Goal: Task Accomplishment & Management: Use online tool/utility

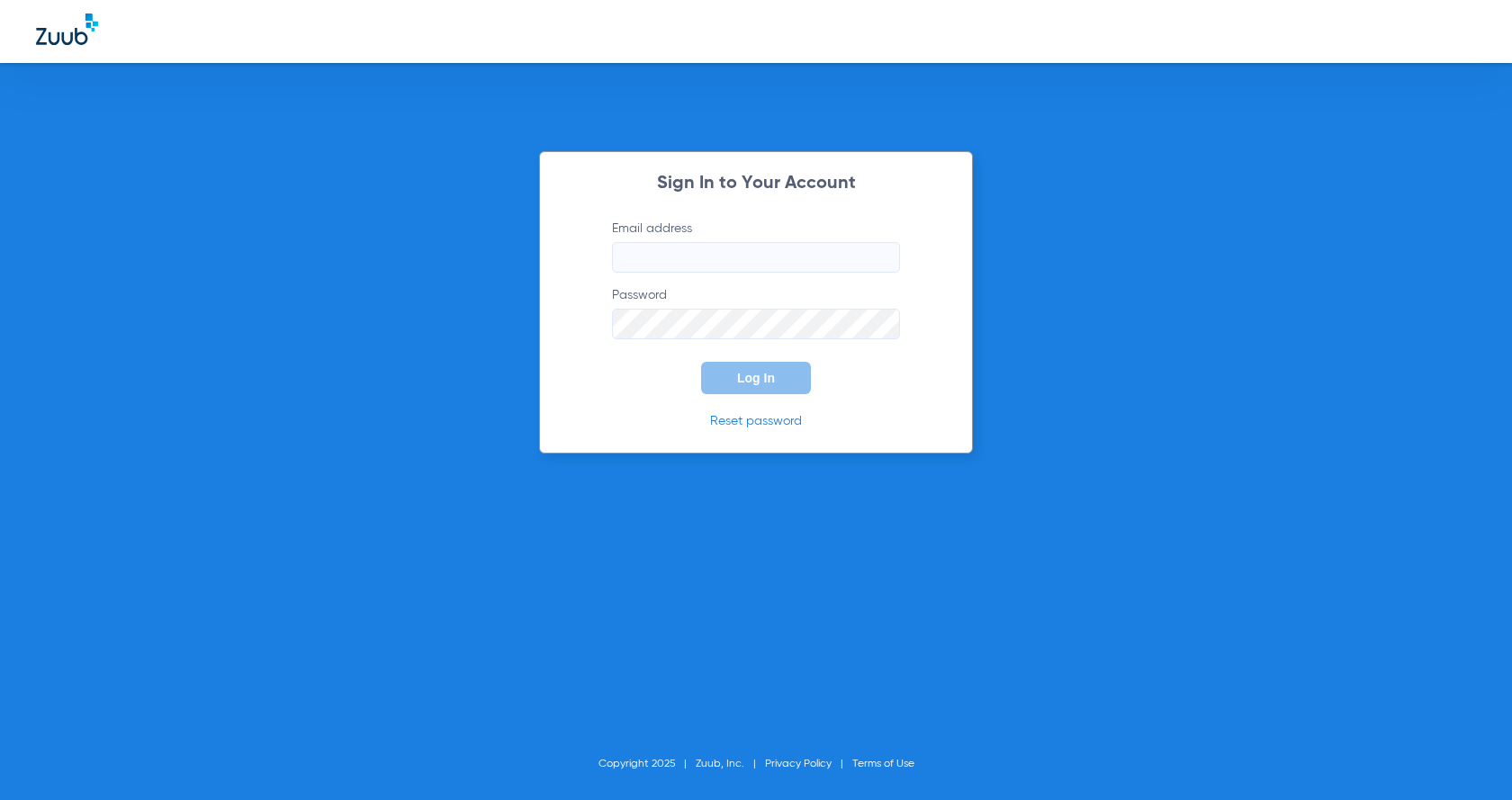
type input "[EMAIL_ADDRESS][PERSON_NAME][DOMAIN_NAME]"
click at [749, 374] on span "Log In" at bounding box center [756, 378] width 38 height 15
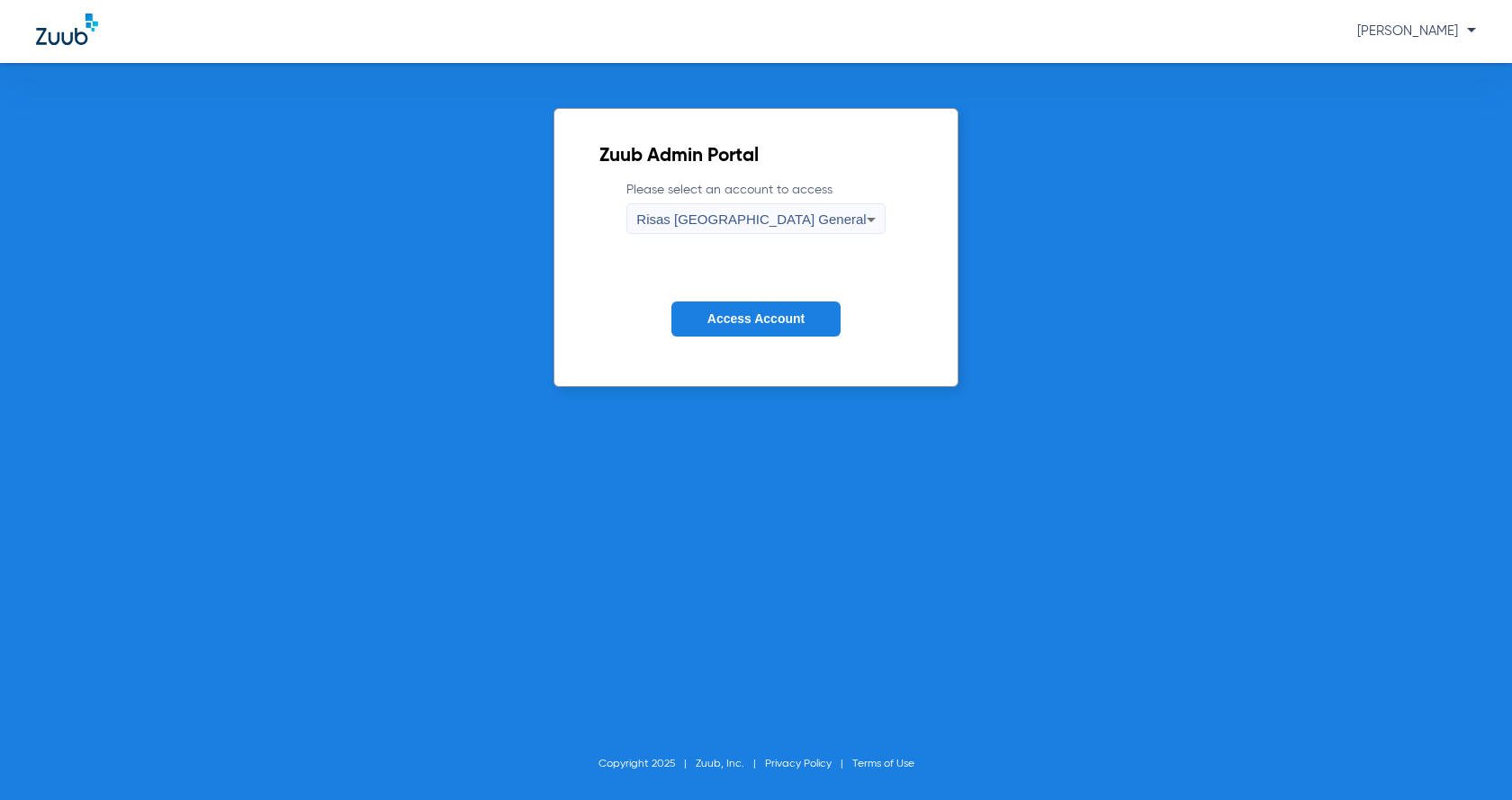
click at [759, 329] on button "Access Account" at bounding box center [756, 319] width 169 height 35
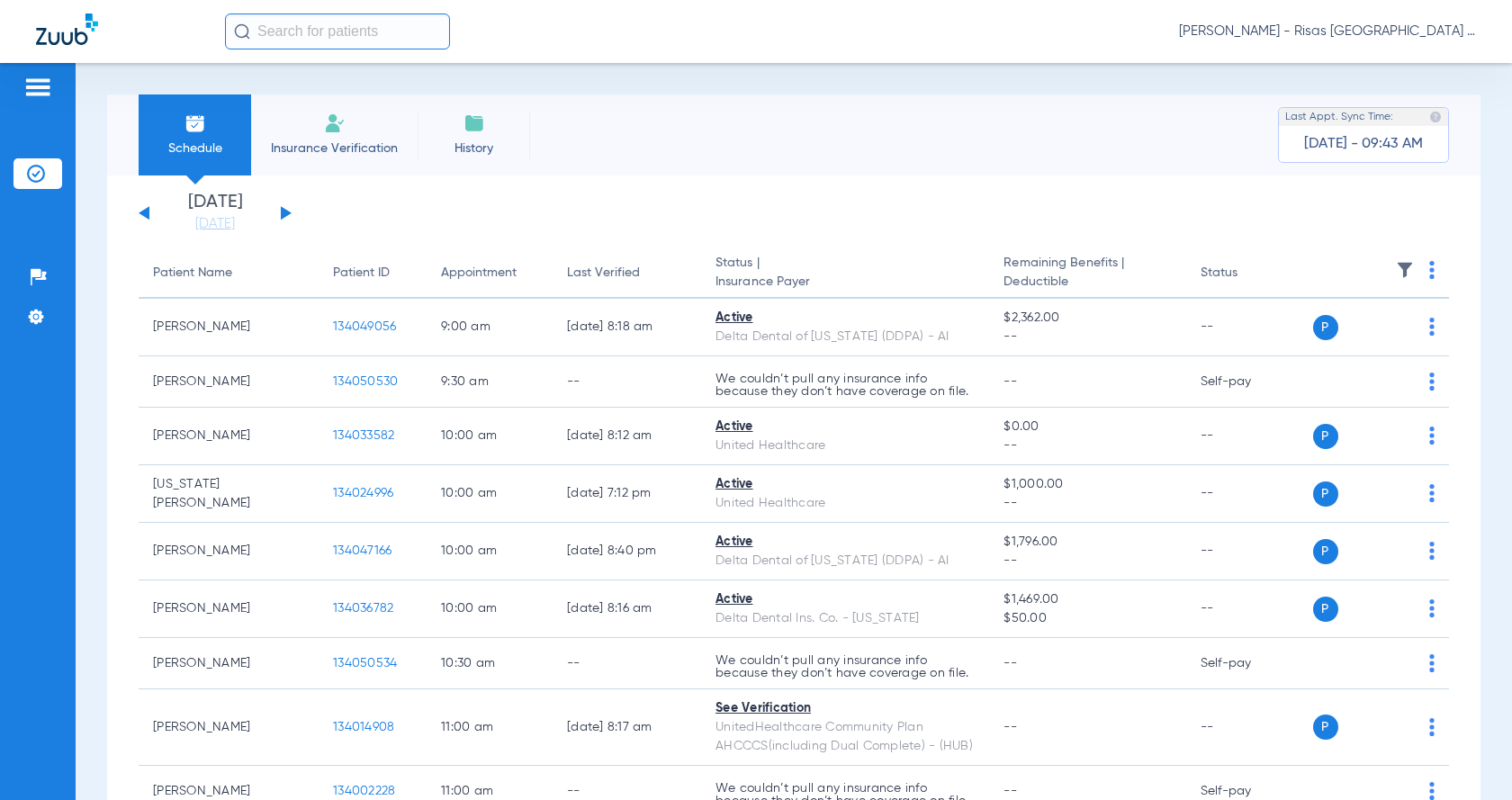
click at [328, 146] on span "Insurance Verification" at bounding box center [334, 149] width 140 height 18
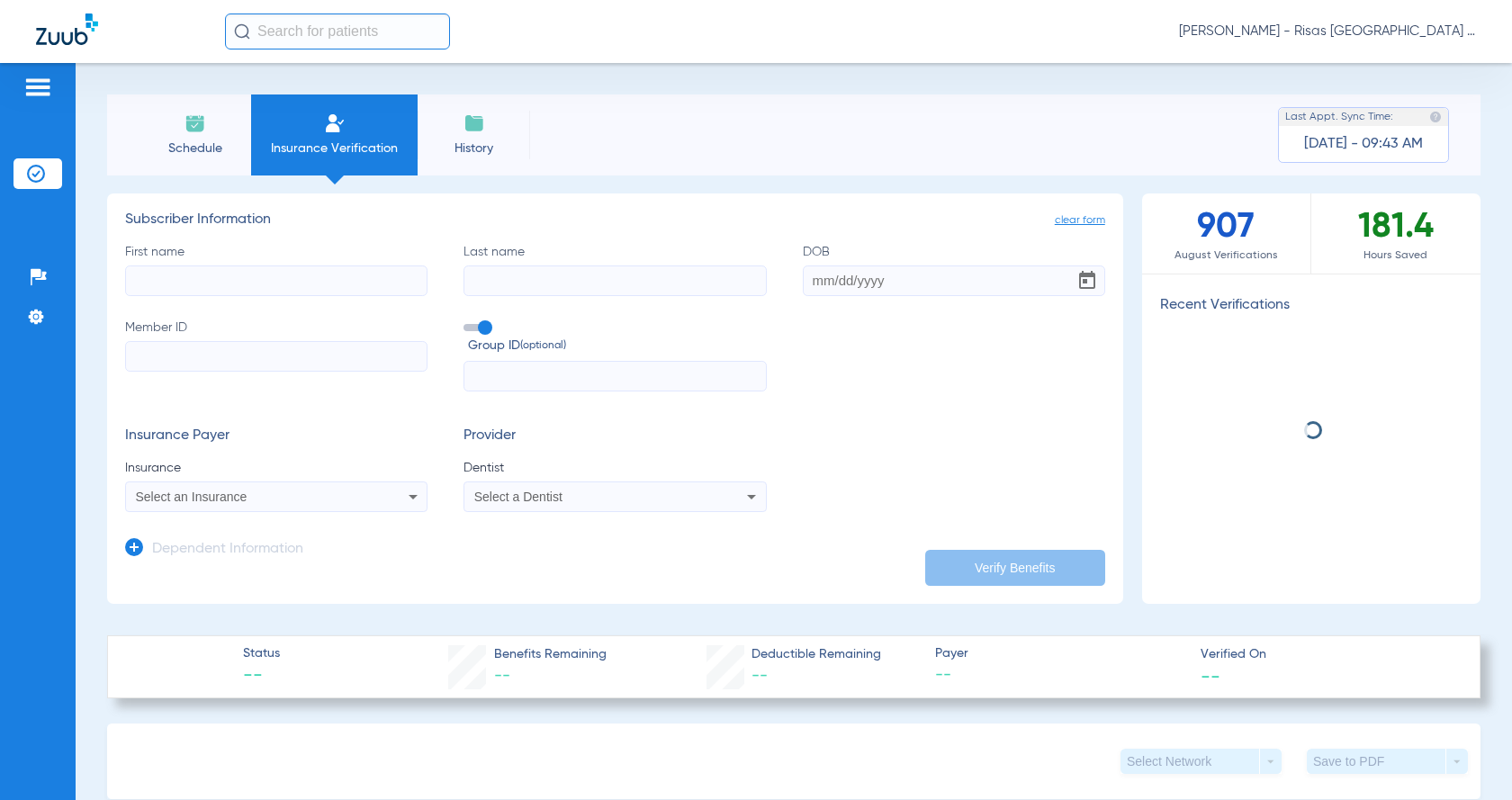
click at [280, 284] on input "First name" at bounding box center [276, 281] width 302 height 31
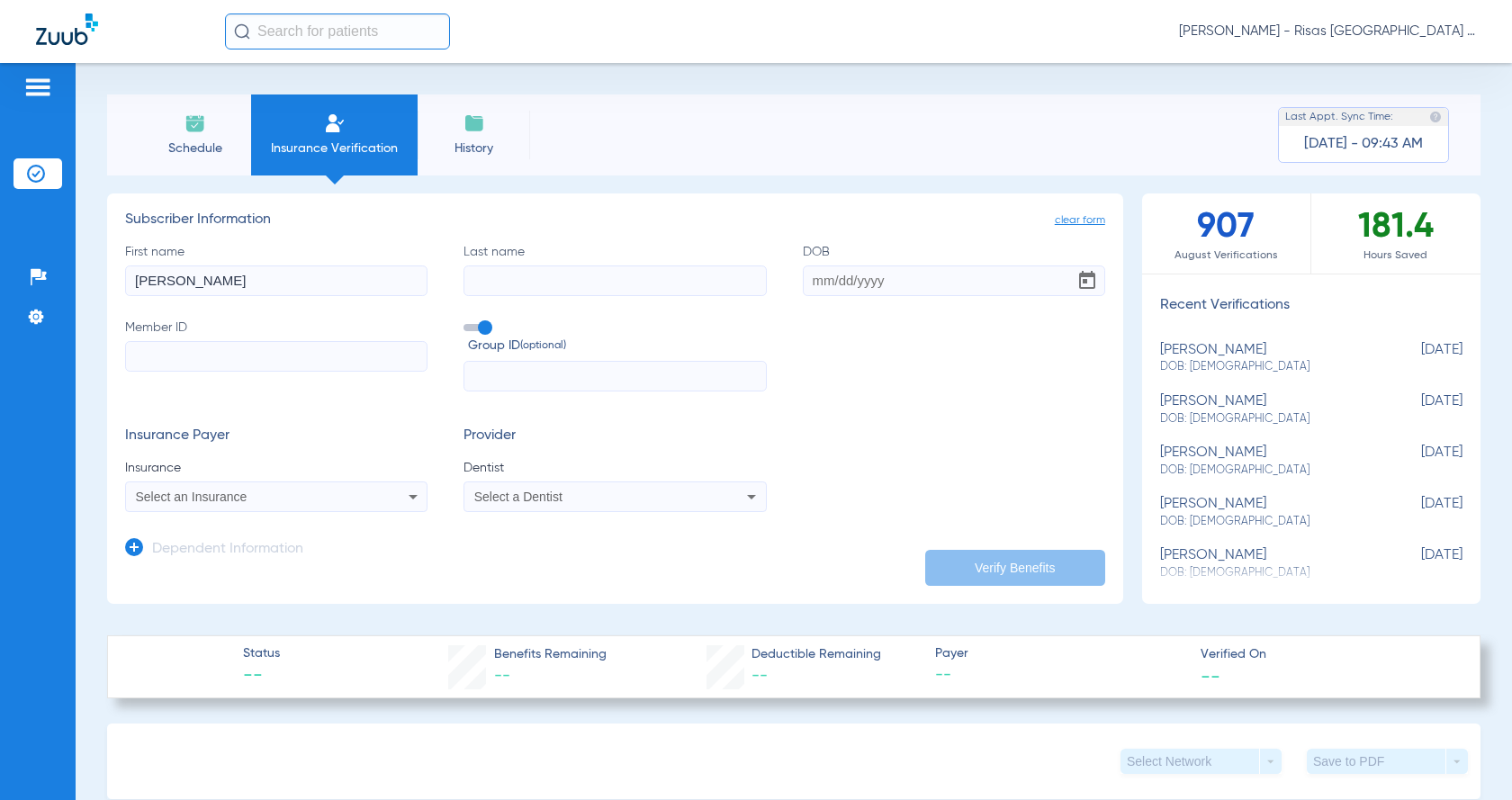
type input "[PERSON_NAME]"
click at [259, 361] on input "Member ID" at bounding box center [276, 357] width 302 height 31
type input "05000007362565"
click at [816, 278] on input "DOB" at bounding box center [954, 281] width 302 height 31
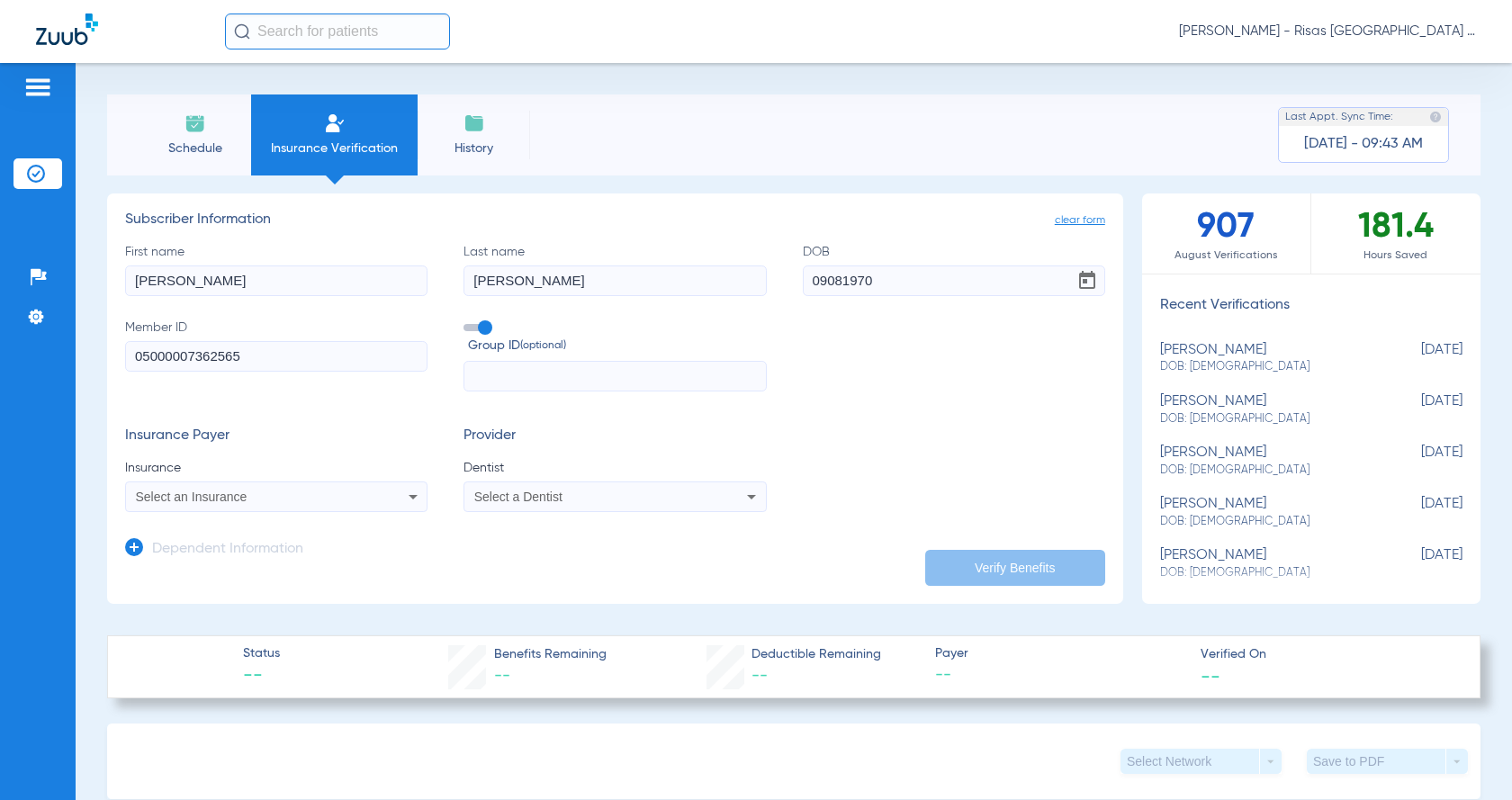
type input "[DATE]"
click at [306, 498] on div "Select an Insurance" at bounding box center [249, 497] width 226 height 13
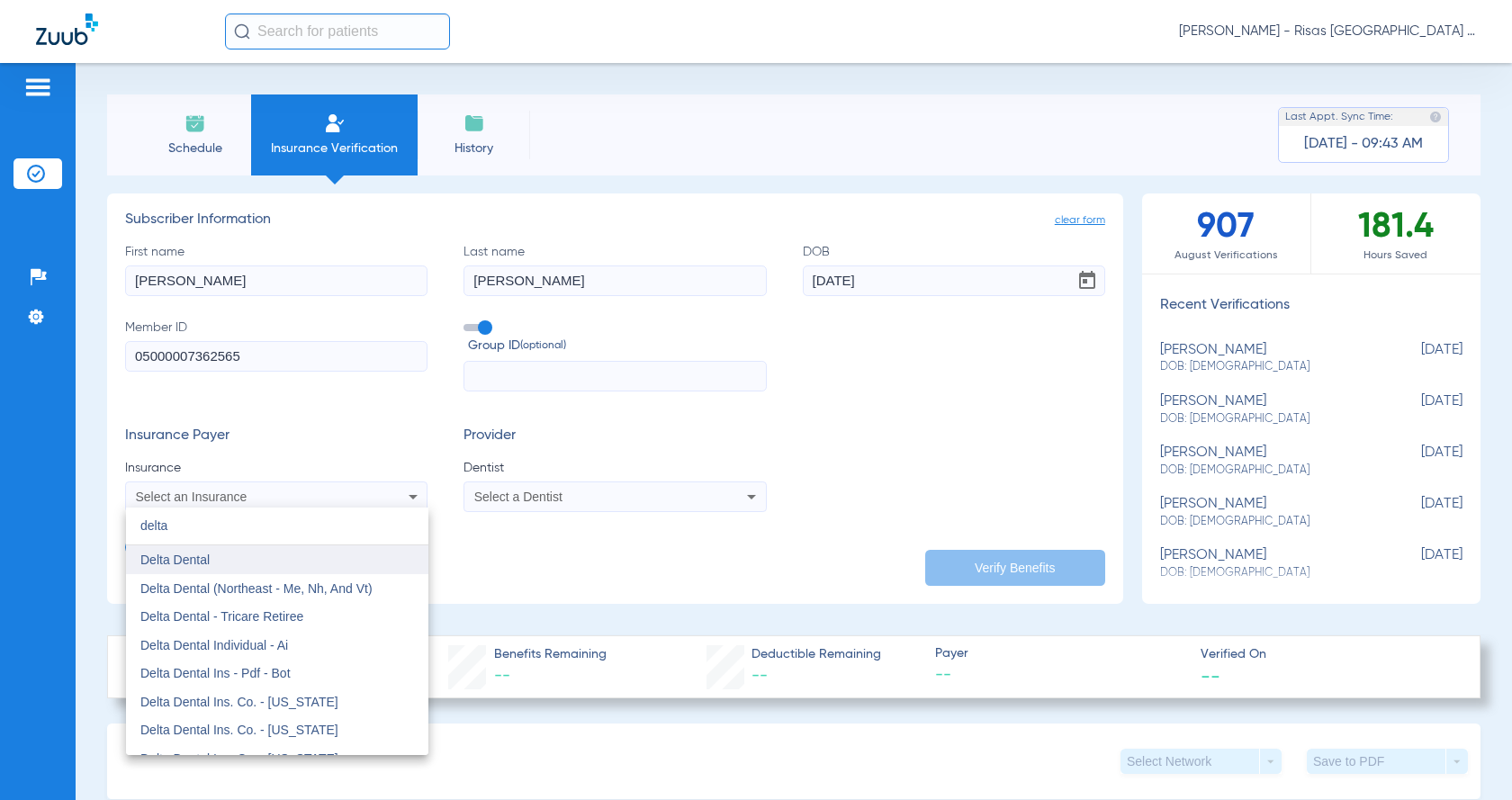
type input "delta"
click at [260, 558] on mat-option "Delta Dental" at bounding box center [277, 560] width 302 height 29
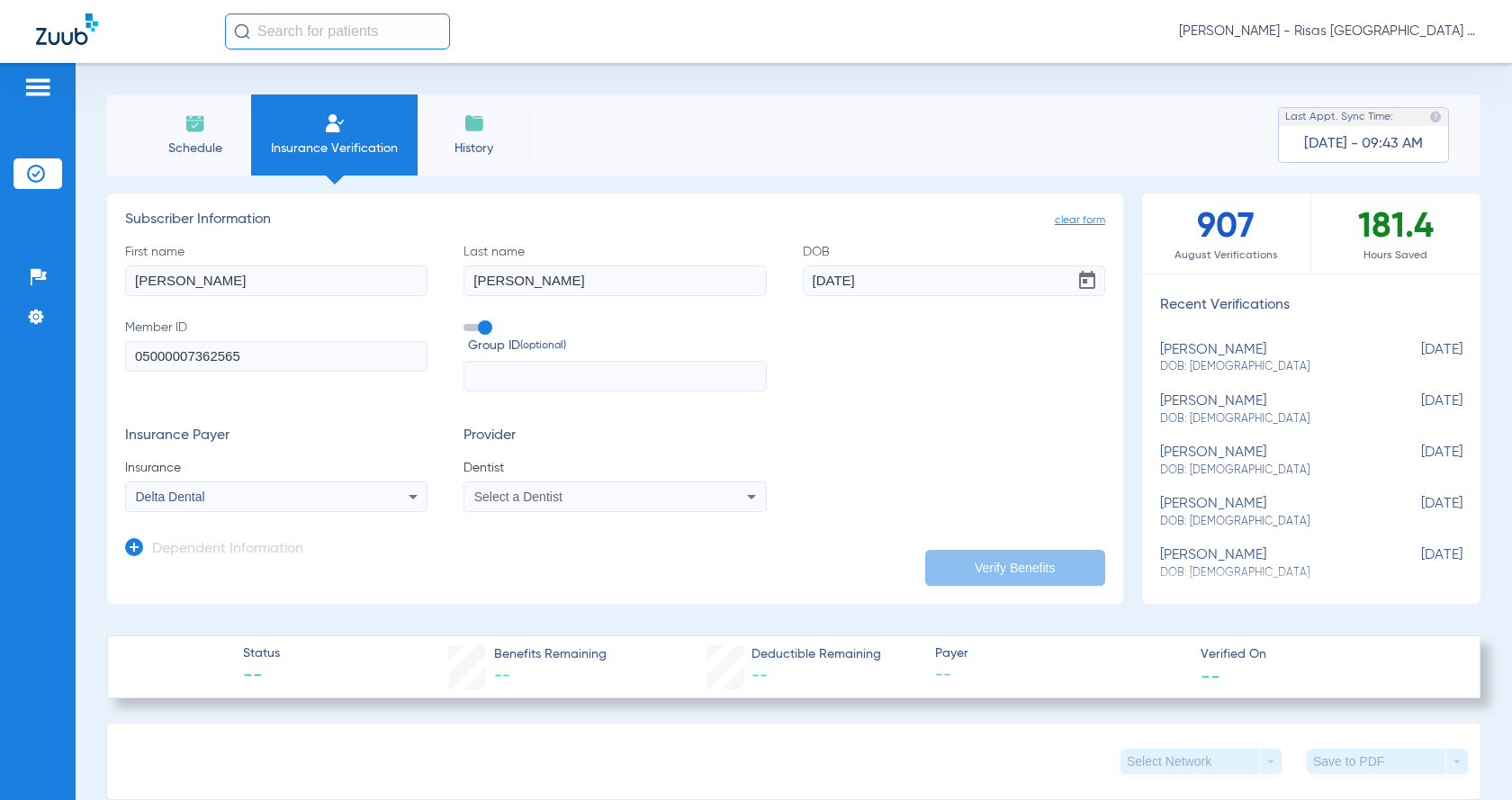
click at [719, 496] on div "Select a Dentist" at bounding box center [614, 497] width 301 height 22
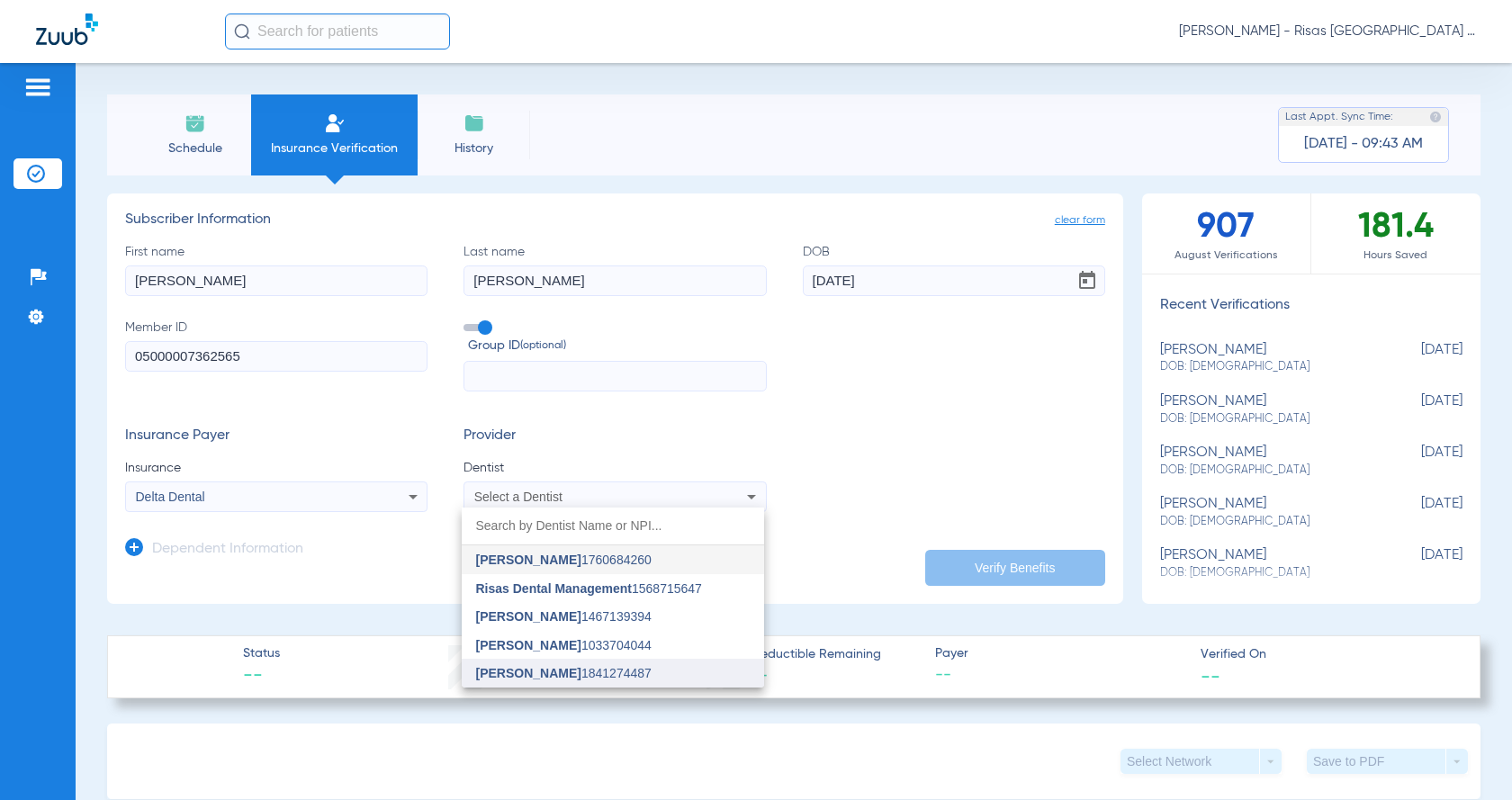
click at [553, 664] on mat-option "[PERSON_NAME] 1841274487" at bounding box center [612, 673] width 302 height 29
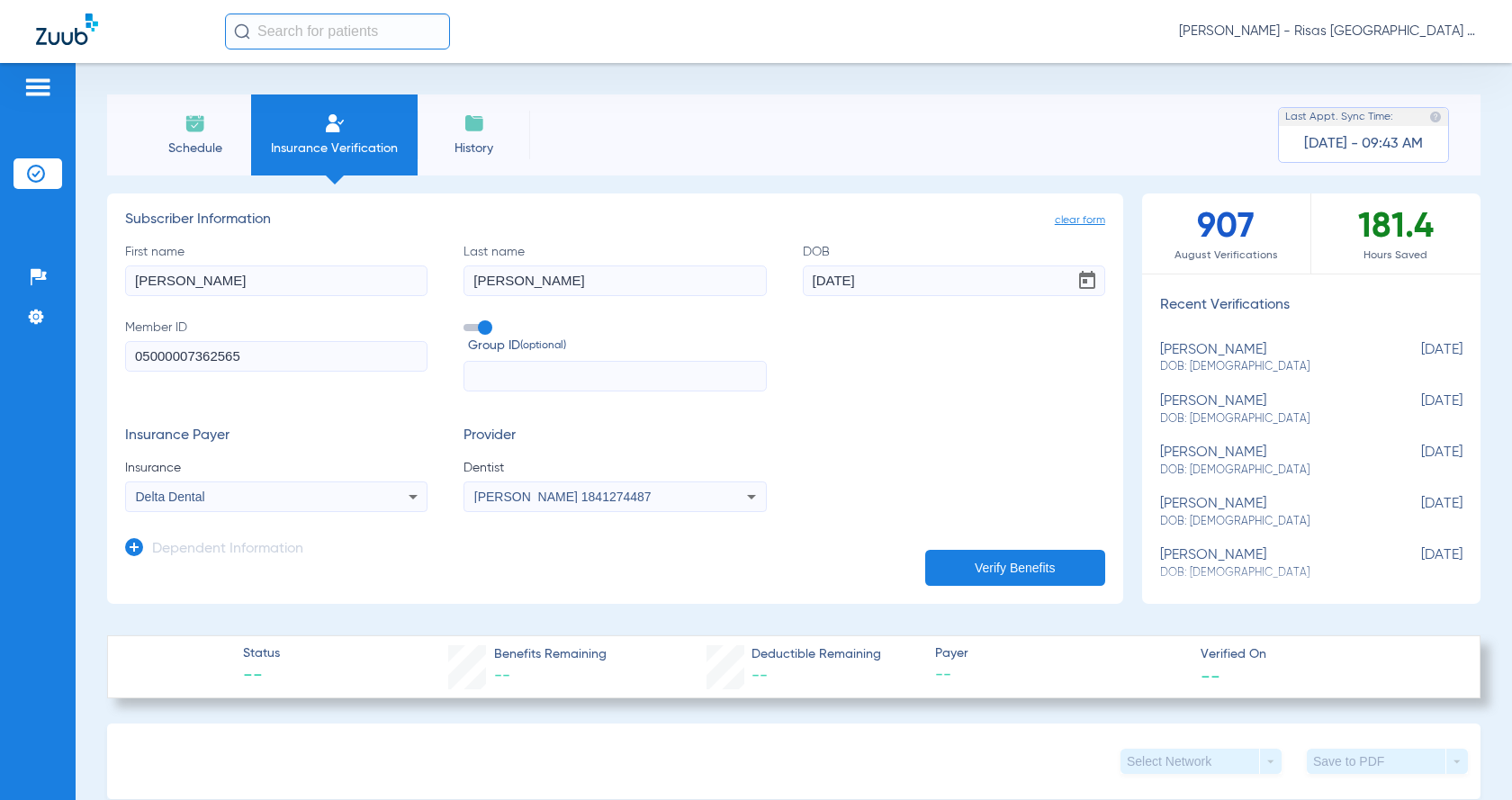
click at [978, 550] on button "Verify Benefits" at bounding box center [1015, 568] width 180 height 36
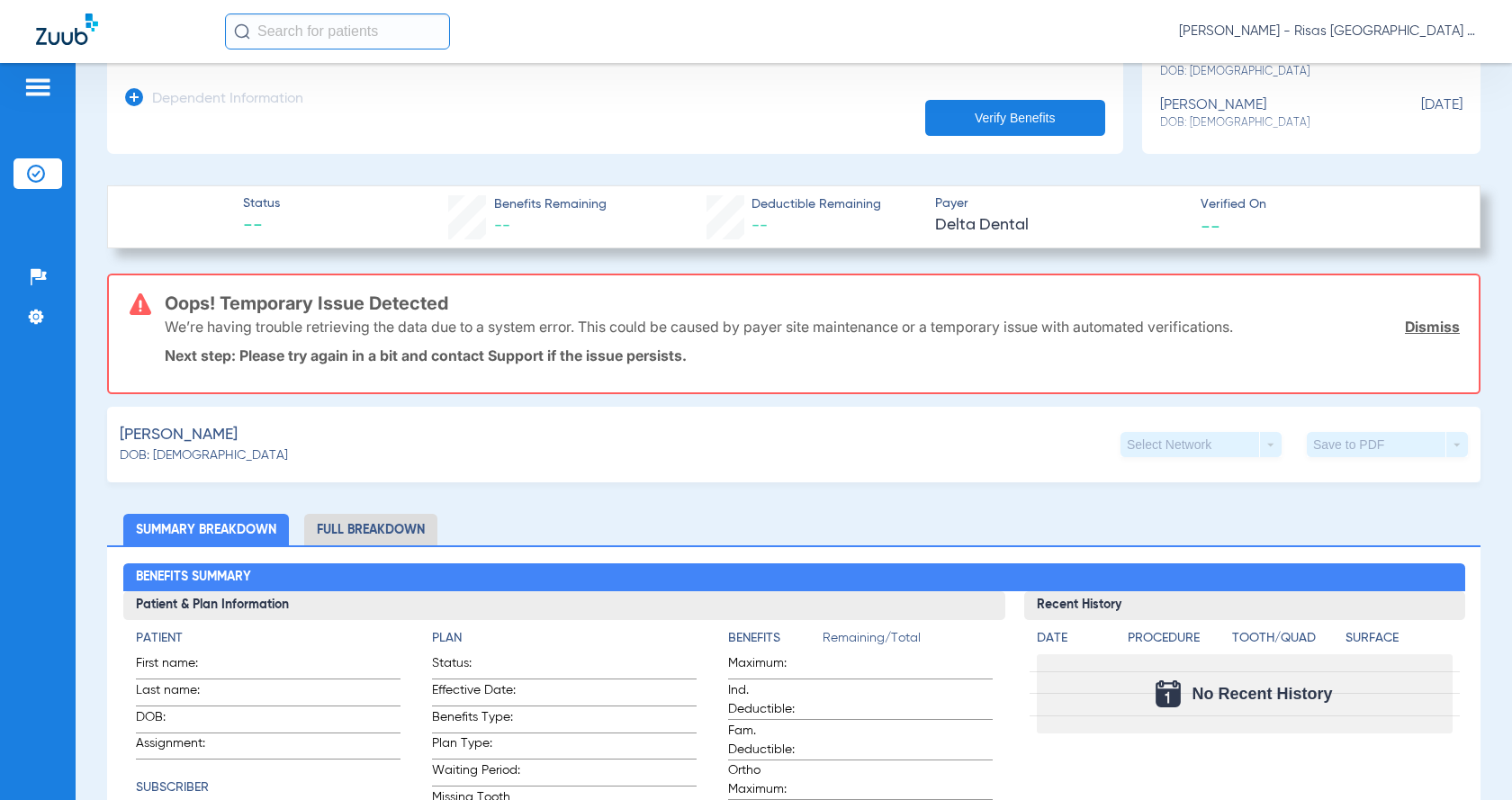
scroll to position [540, 0]
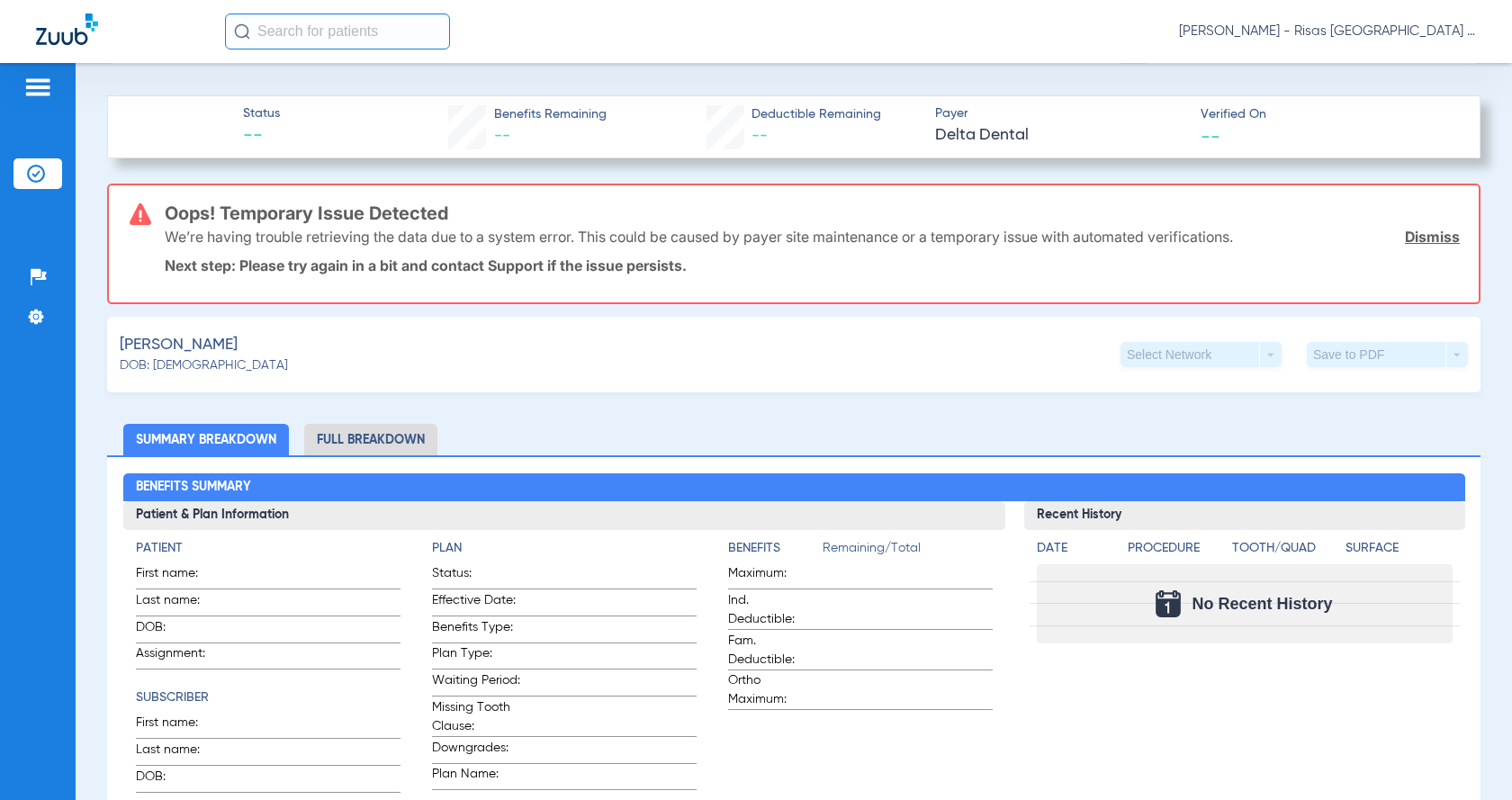
click at [1417, 241] on link "Dismiss" at bounding box center [1432, 237] width 54 height 18
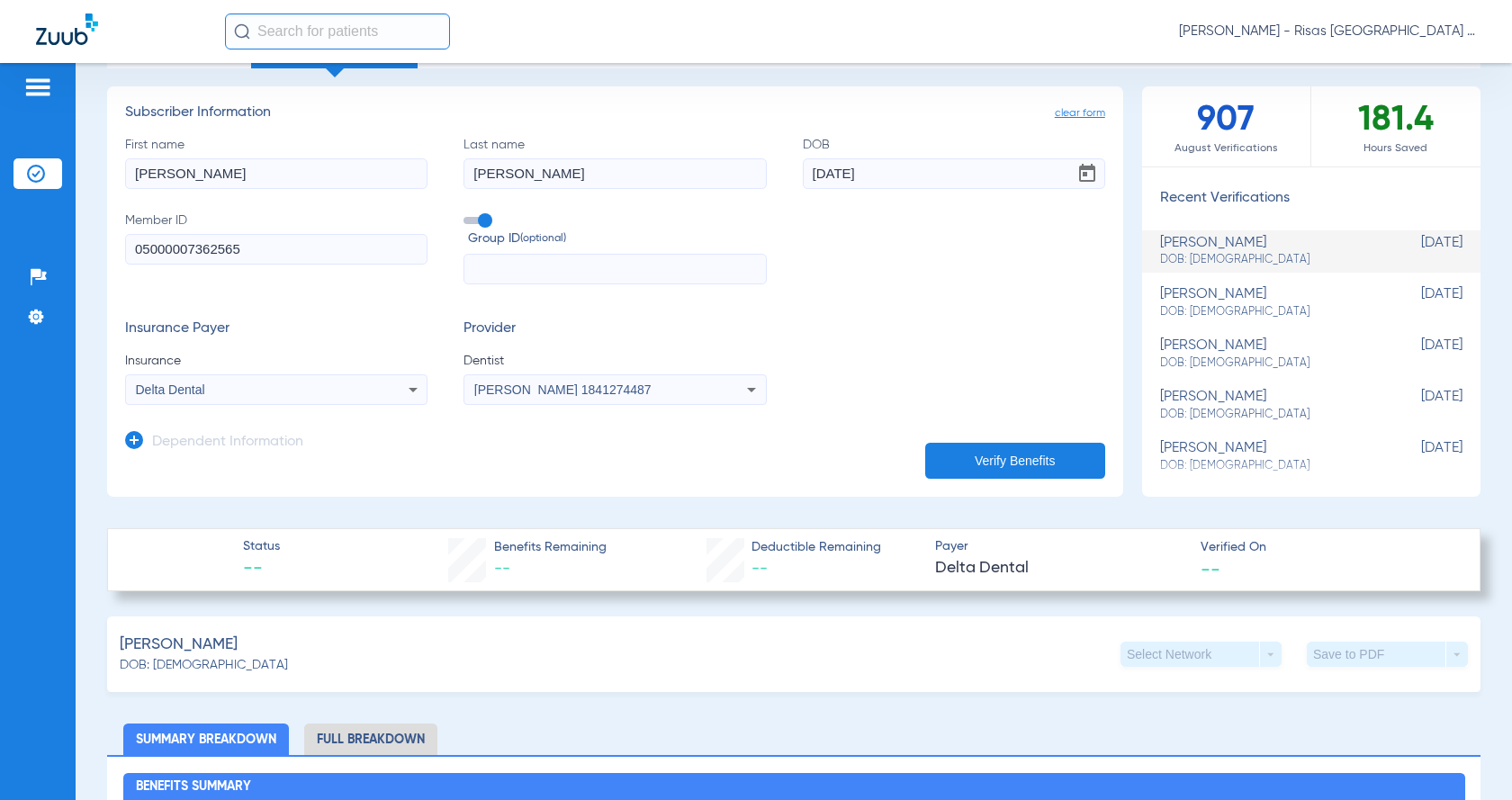
scroll to position [90, 0]
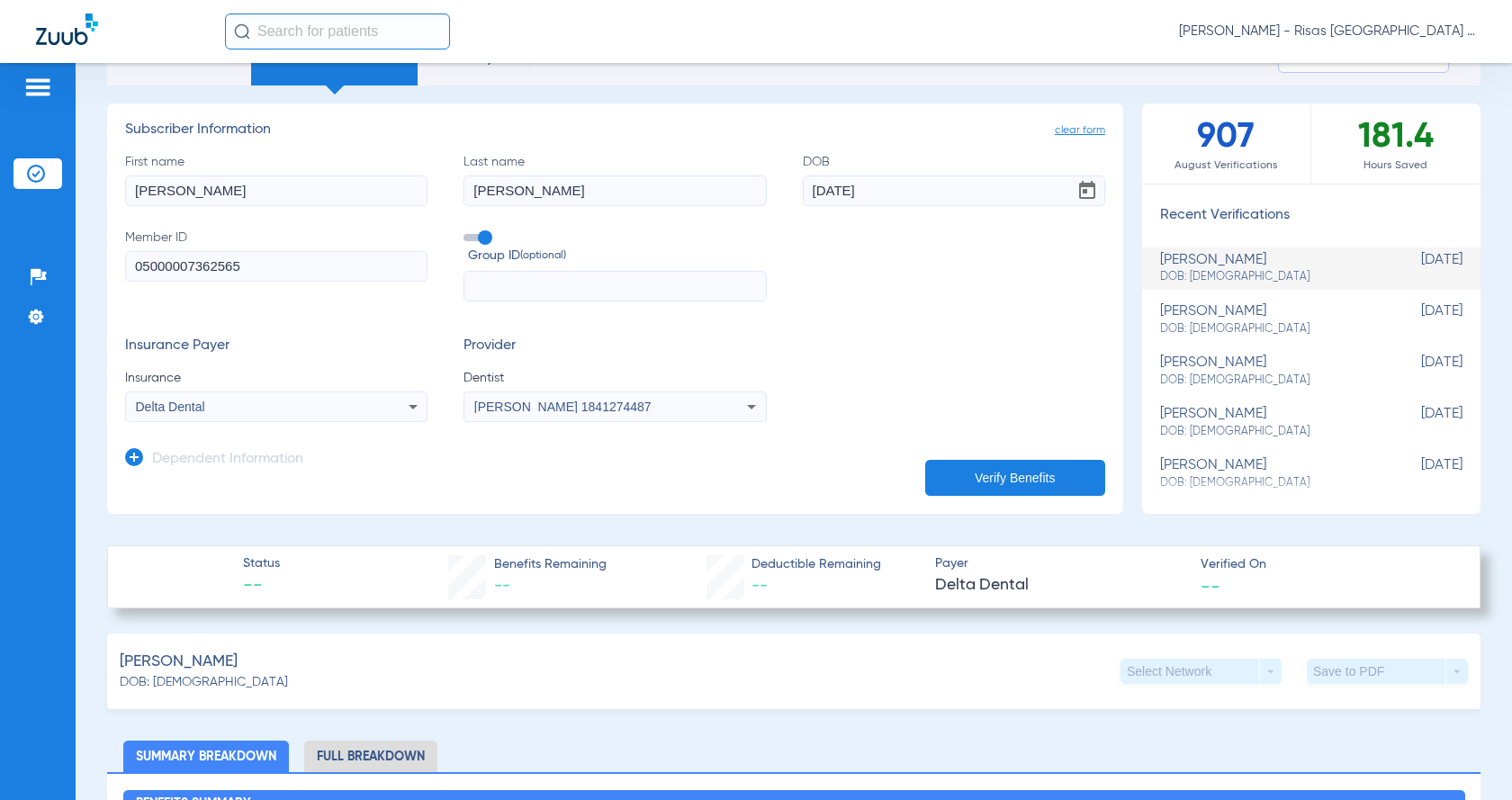
click at [944, 478] on button "Verify Benefits" at bounding box center [1015, 478] width 180 height 36
